Goal: Task Accomplishment & Management: Manage account settings

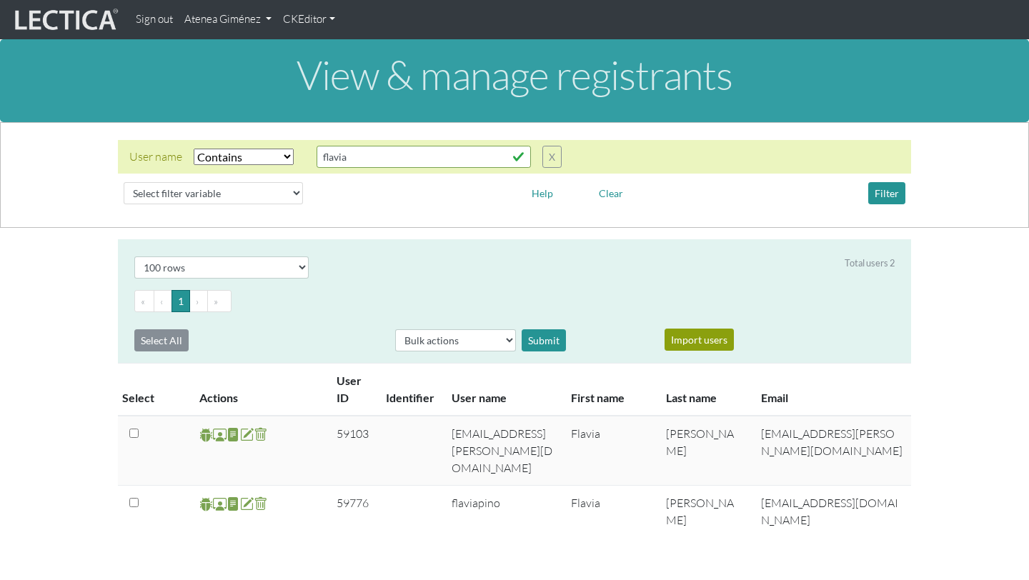
select select "icontains"
select select "100"
drag, startPoint x: 360, startPoint y: 159, endPoint x: 287, endPoint y: 157, distance: 72.9
click at [287, 157] on div "User name Select filter Equals Does not equal Contains Does not contain Starts …" at bounding box center [345, 157] width 432 height 22
click at [873, 187] on button "Filter" at bounding box center [886, 193] width 37 height 22
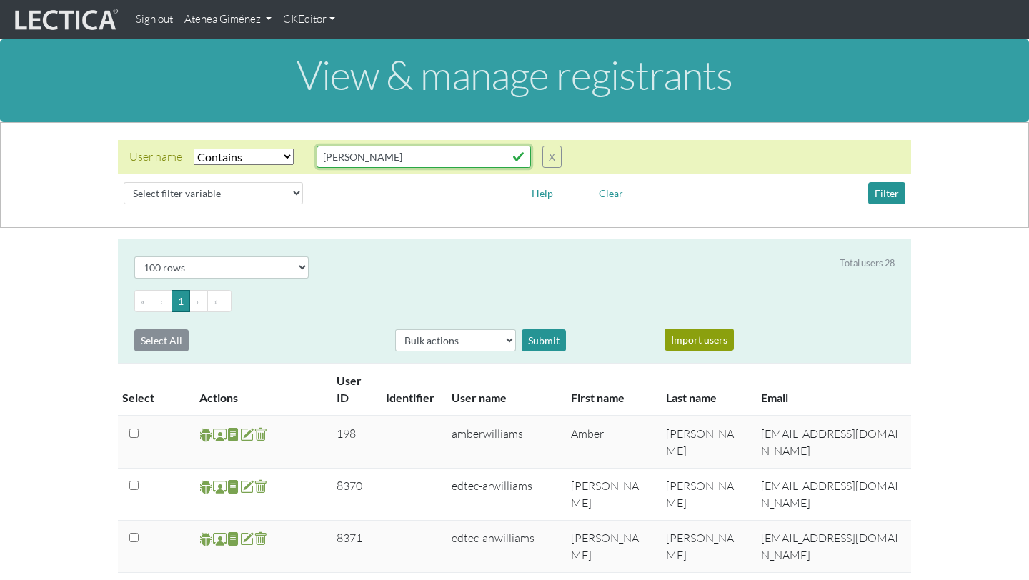
drag, startPoint x: 375, startPoint y: 149, endPoint x: 255, endPoint y: 147, distance: 120.1
click at [258, 150] on div "User name Select filter Equals Does not equal Contains Does not contain Starts …" at bounding box center [345, 157] width 432 height 22
drag, startPoint x: 402, startPoint y: 153, endPoint x: 315, endPoint y: 157, distance: 87.3
click at [315, 157] on div "User name Select filter Equals Does not equal Contains Does not contain Starts …" at bounding box center [345, 157] width 432 height 22
type input "[PERSON_NAME]"
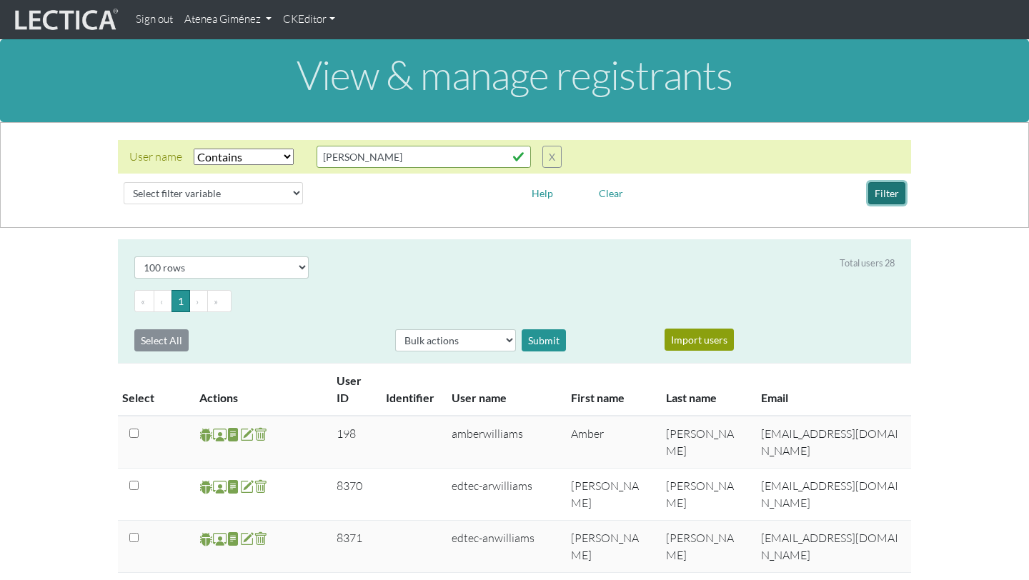
click at [871, 189] on button "Filter" at bounding box center [886, 193] width 37 height 22
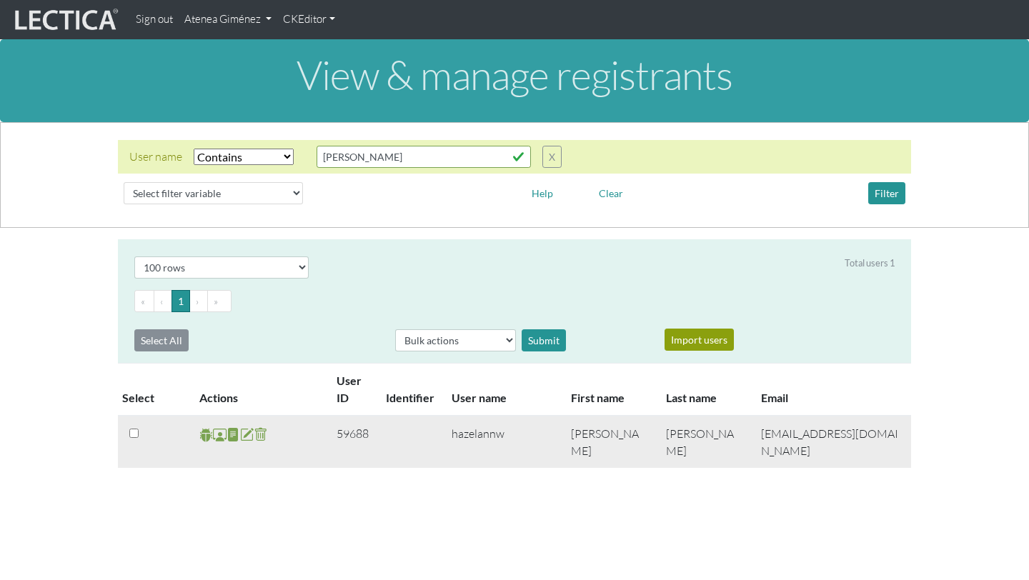
click at [222, 436] on span at bounding box center [220, 435] width 14 height 16
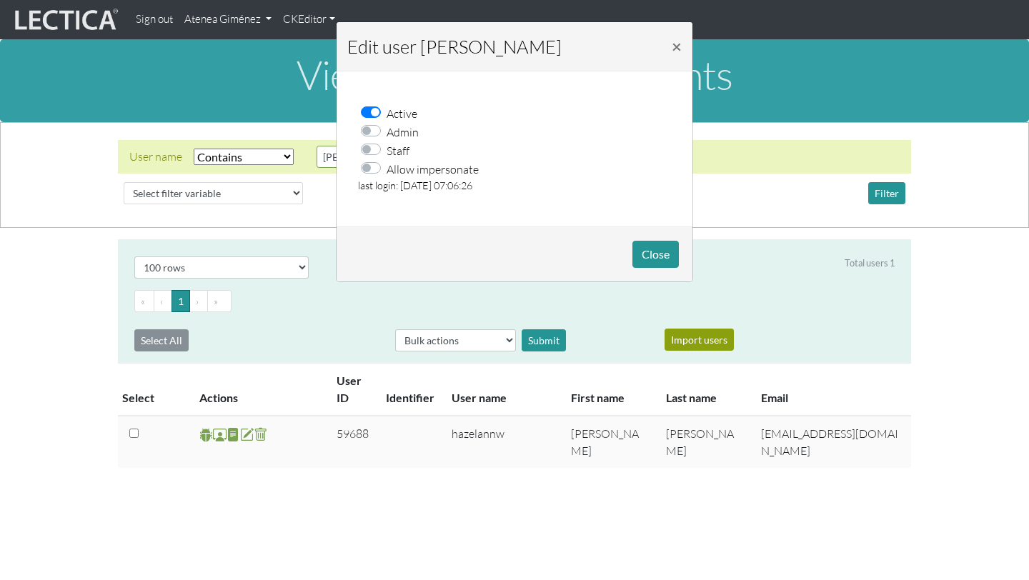
click at [387, 166] on label "Allow impersonate" at bounding box center [433, 168] width 92 height 19
click at [370, 166] on input "Allow impersonate" at bounding box center [375, 166] width 11 height 14
checkbox input "true"
click at [689, 252] on div "Close" at bounding box center [515, 254] width 356 height 55
click at [643, 256] on button "Close" at bounding box center [656, 254] width 46 height 27
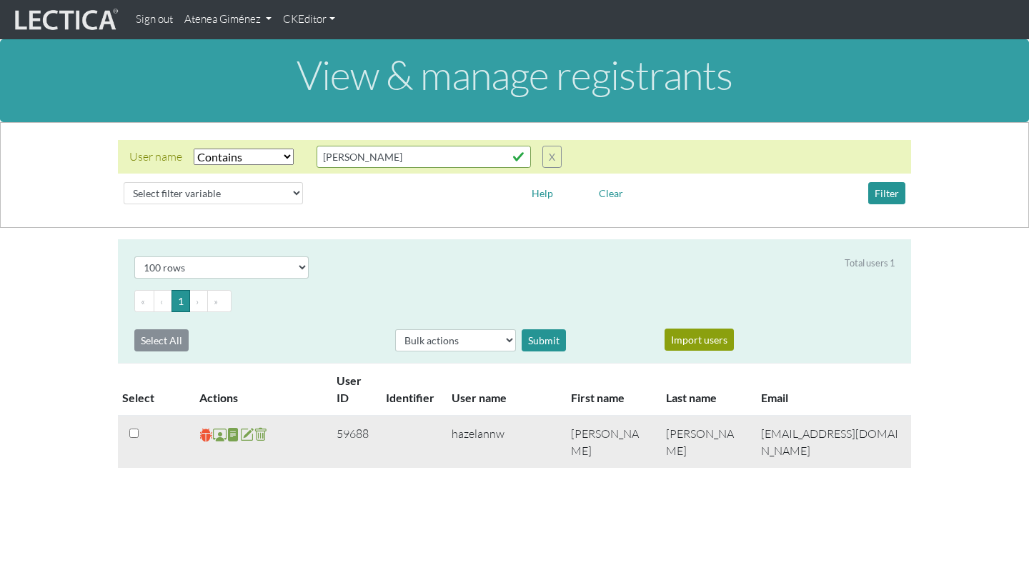
click at [203, 435] on span at bounding box center [206, 435] width 14 height 16
